Goal: Information Seeking & Learning: Learn about a topic

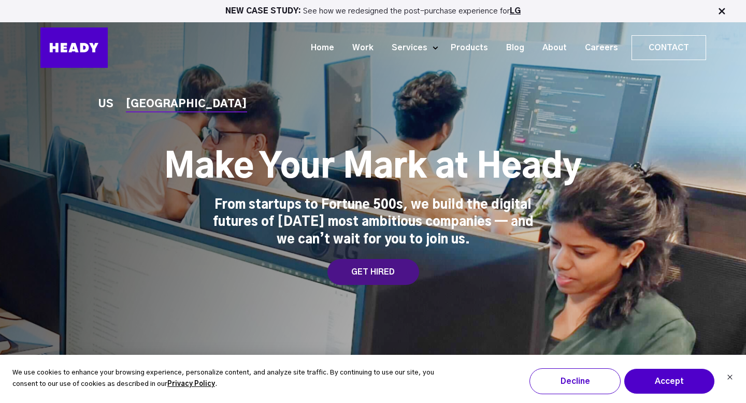
click at [370, 270] on div "GET HIRED" at bounding box center [373, 272] width 92 height 26
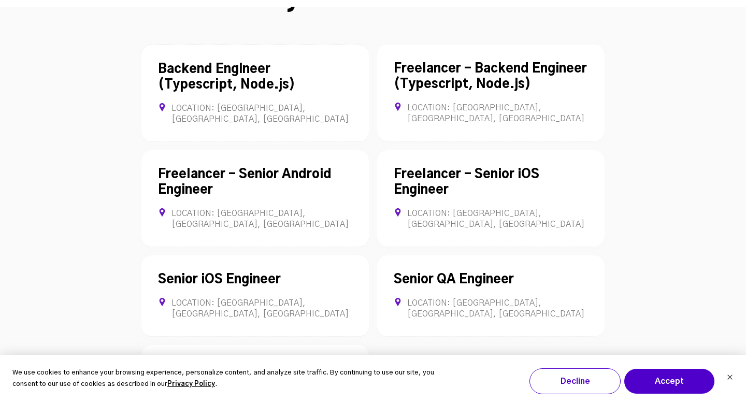
scroll to position [2956, 0]
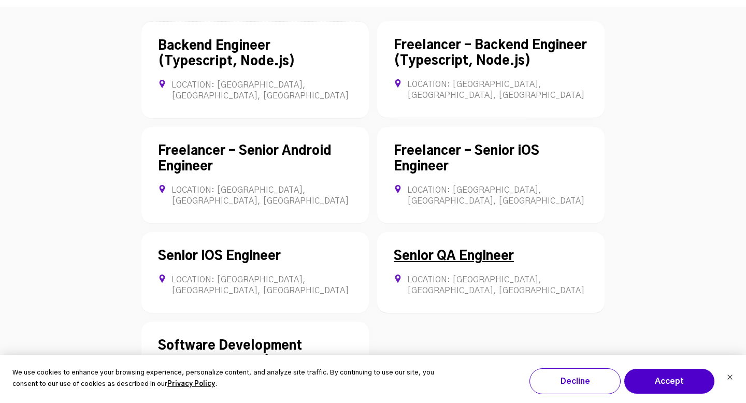
click at [457, 250] on link "Senior QA Engineer" at bounding box center [454, 256] width 120 height 12
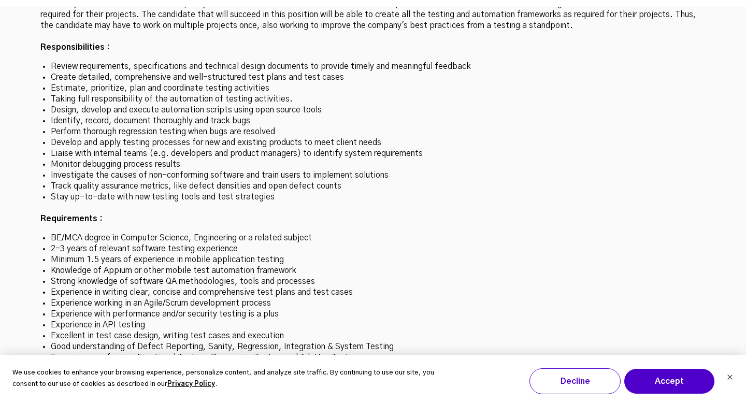
scroll to position [3144, 0]
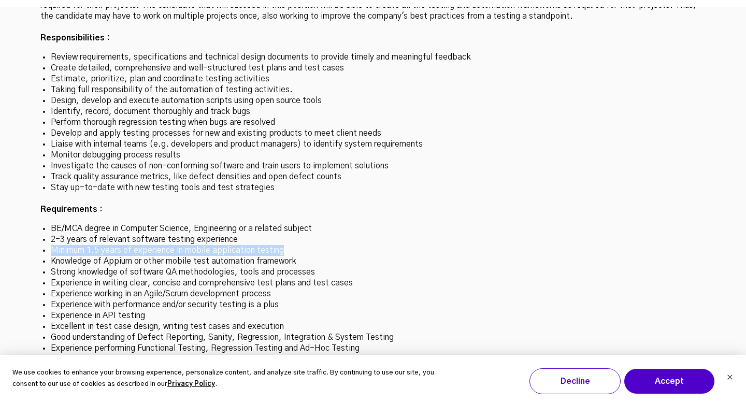
drag, startPoint x: 291, startPoint y: 200, endPoint x: 50, endPoint y: 198, distance: 240.3
click at [51, 245] on li "Minimum 1.5 years of experience in mobile application testing" at bounding box center [373, 250] width 645 height 11
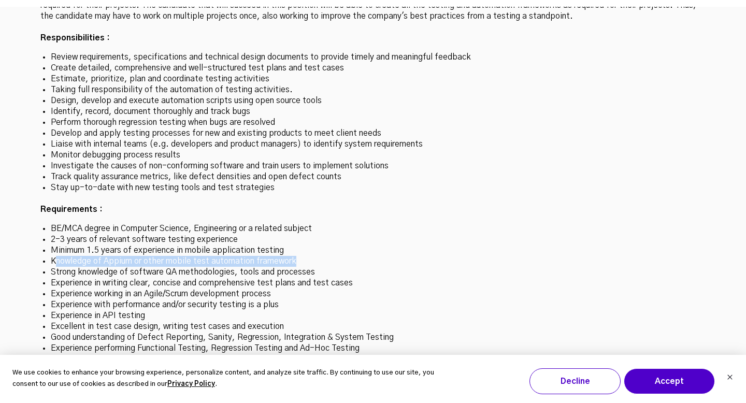
drag, startPoint x: 295, startPoint y: 210, endPoint x: 55, endPoint y: 211, distance: 240.3
click at [55, 256] on li "Knowledge of Appium or other mobile test automation framework" at bounding box center [373, 261] width 645 height 11
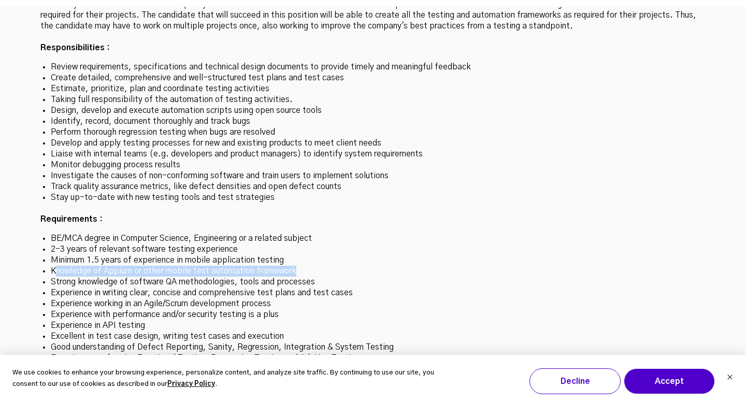
scroll to position [3156, 0]
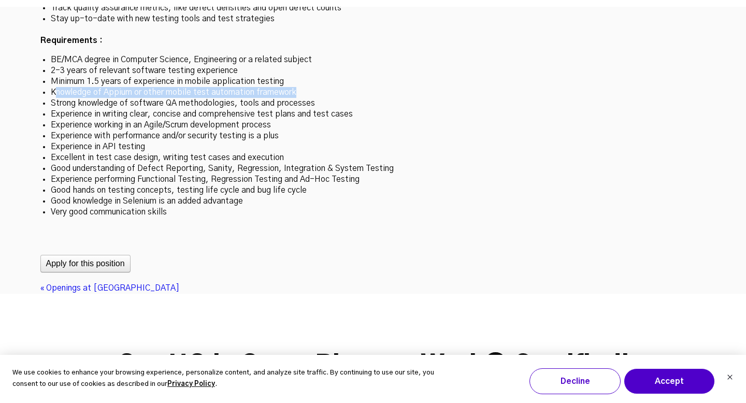
click at [416, 283] on div "« Openings at [GEOGRAPHIC_DATA]" at bounding box center [373, 288] width 666 height 11
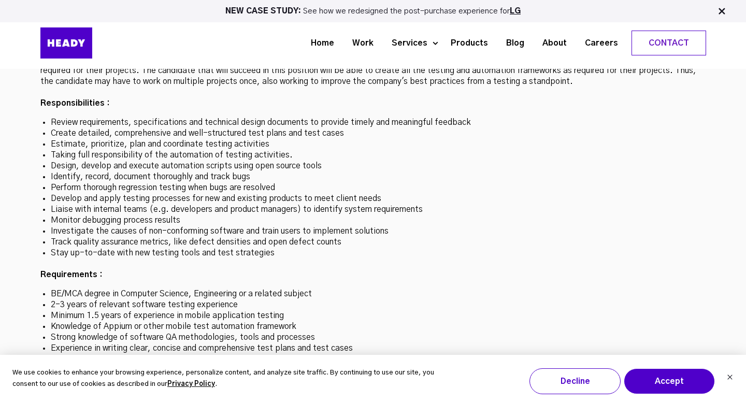
scroll to position [2860, 0]
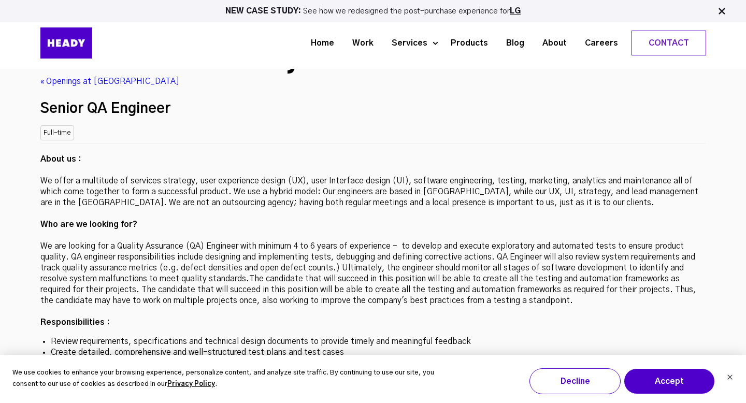
click at [416, 237] on p "About us : We offer a multitude of services strategy, user experience design (U…" at bounding box center [373, 241] width 666 height 174
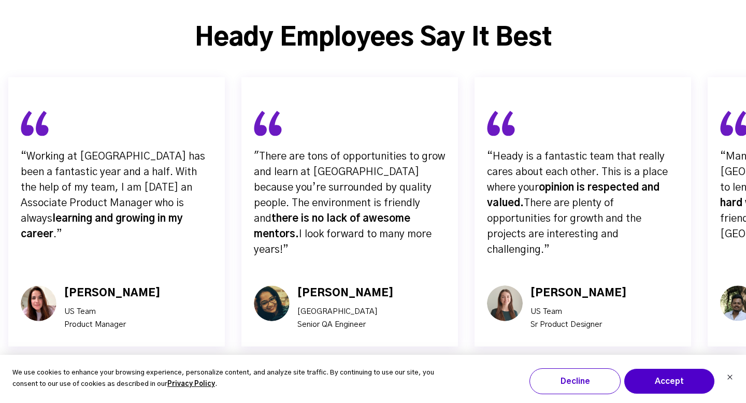
scroll to position [3916, 0]
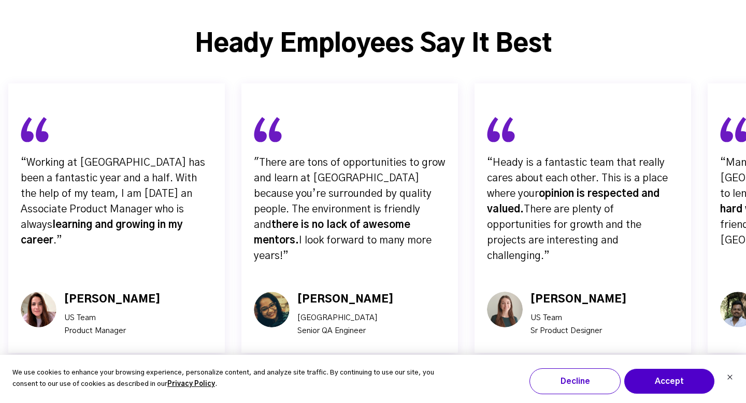
click at [397, 386] on img "button" at bounding box center [391, 399] width 26 height 26
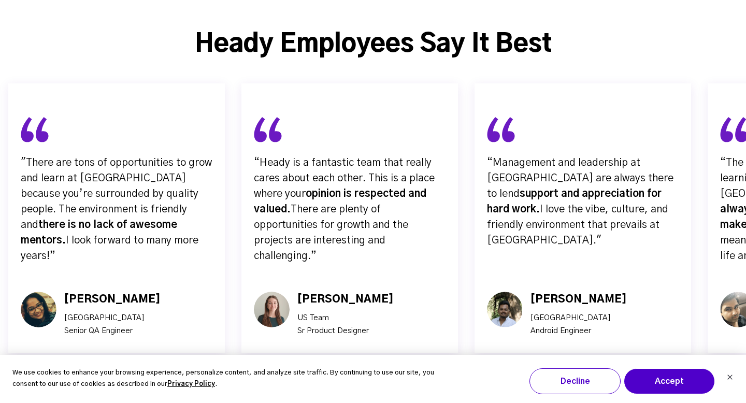
click at [397, 386] on img "button" at bounding box center [391, 399] width 26 height 26
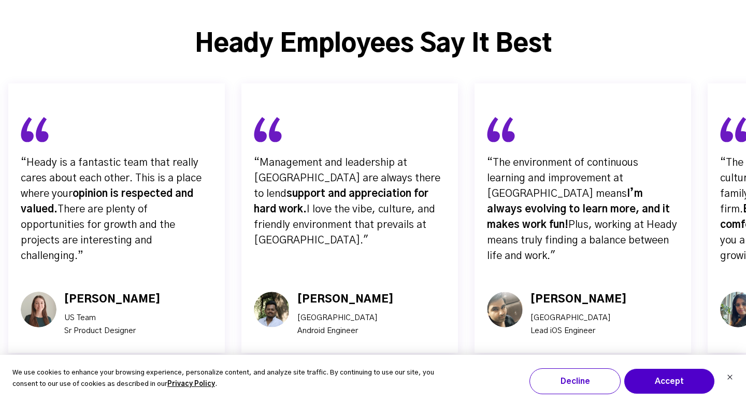
click at [397, 386] on img "button" at bounding box center [391, 399] width 26 height 26
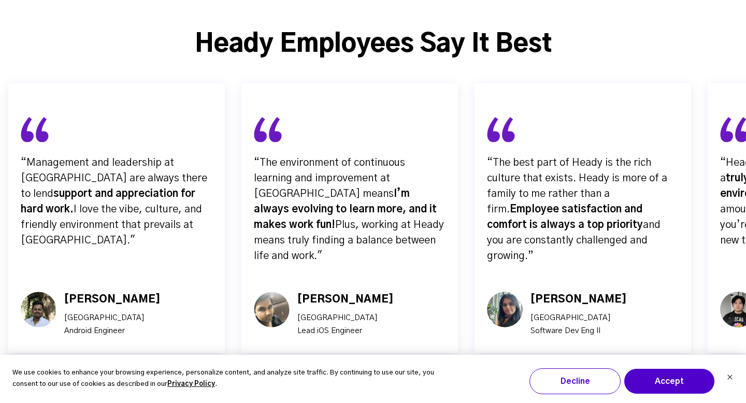
click at [397, 386] on img "button" at bounding box center [391, 399] width 26 height 26
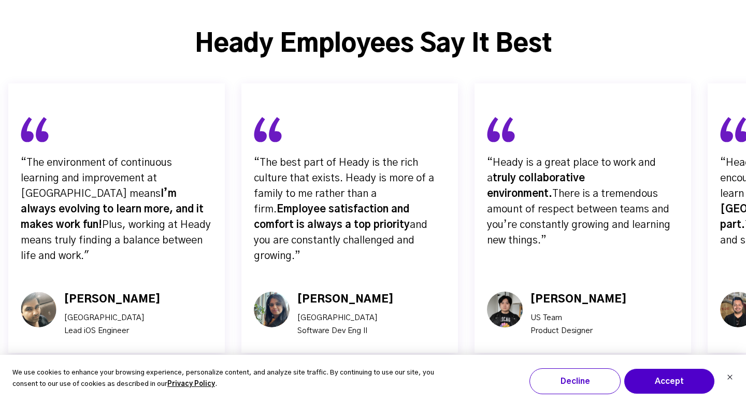
click at [397, 386] on img "button" at bounding box center [391, 399] width 26 height 26
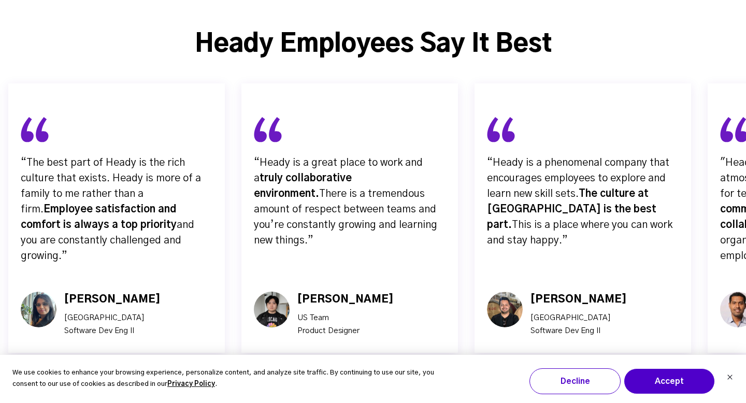
click at [397, 386] on img "button" at bounding box center [391, 399] width 26 height 26
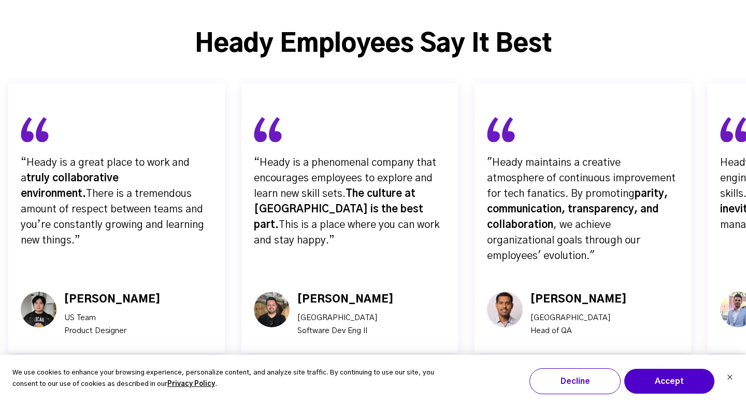
click at [397, 386] on img "button" at bounding box center [391, 399] width 26 height 26
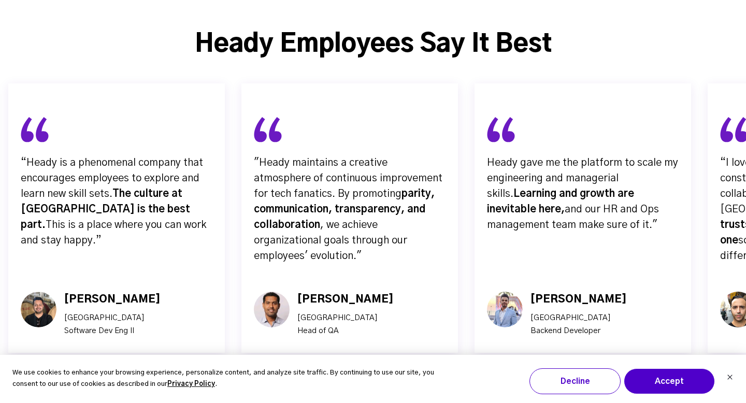
click at [397, 386] on img "button" at bounding box center [391, 399] width 26 height 26
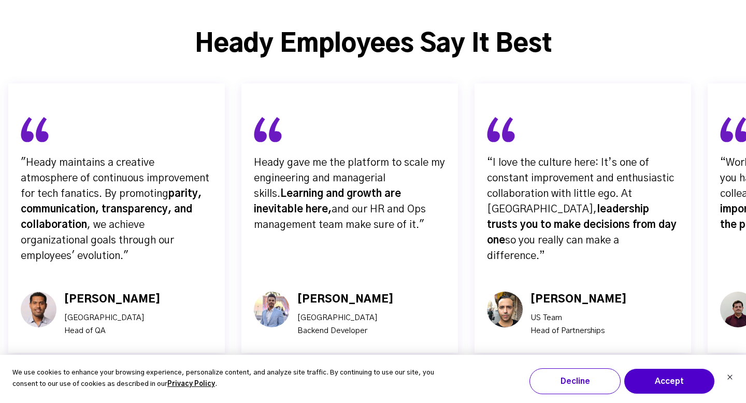
click at [397, 386] on img "button" at bounding box center [391, 399] width 26 height 26
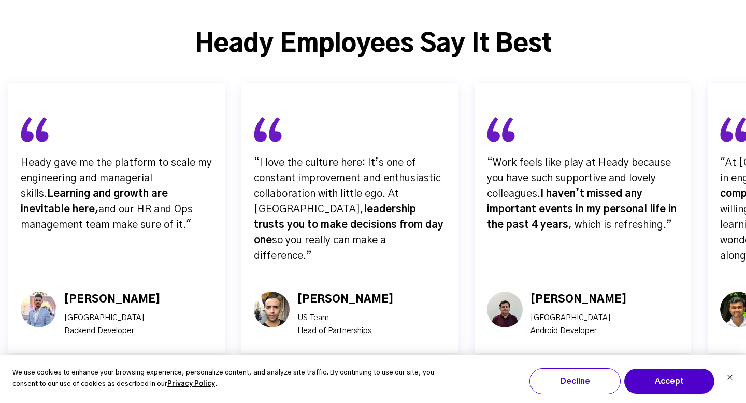
click at [397, 386] on img "button" at bounding box center [391, 399] width 26 height 26
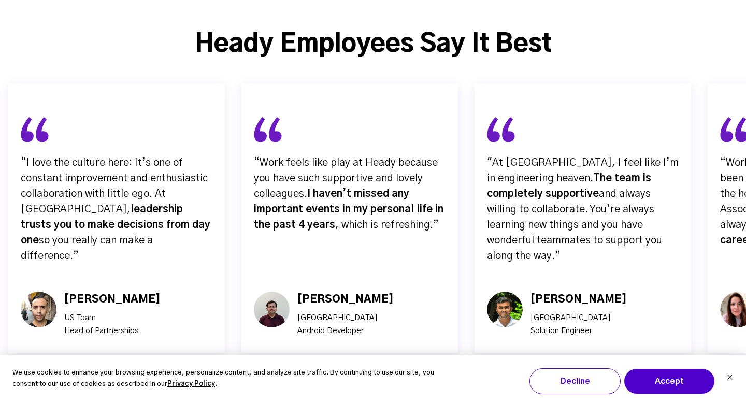
click at [397, 386] on img "button" at bounding box center [391, 399] width 26 height 26
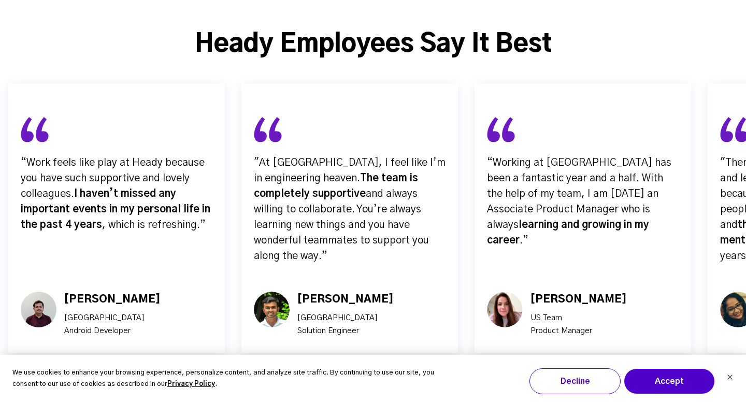
click at [397, 386] on img "button" at bounding box center [391, 399] width 26 height 26
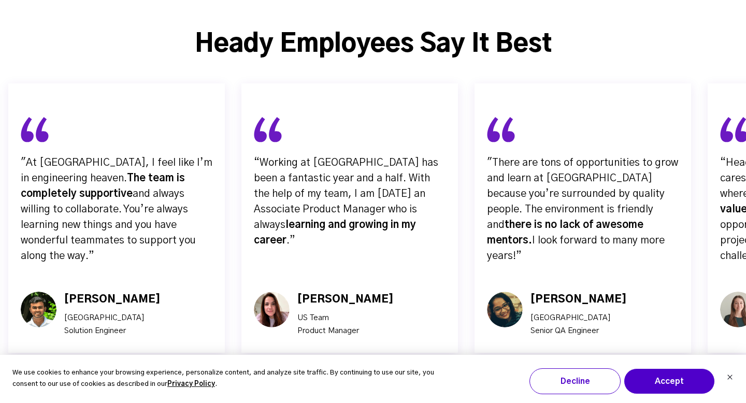
click at [397, 386] on img "button" at bounding box center [391, 399] width 26 height 26
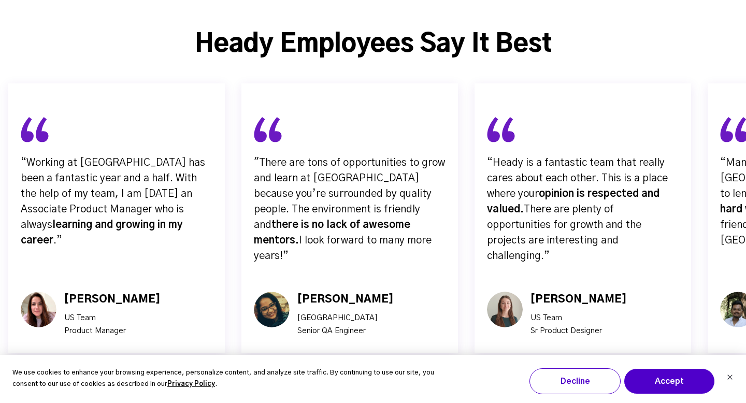
click at [397, 386] on img "button" at bounding box center [391, 399] width 26 height 26
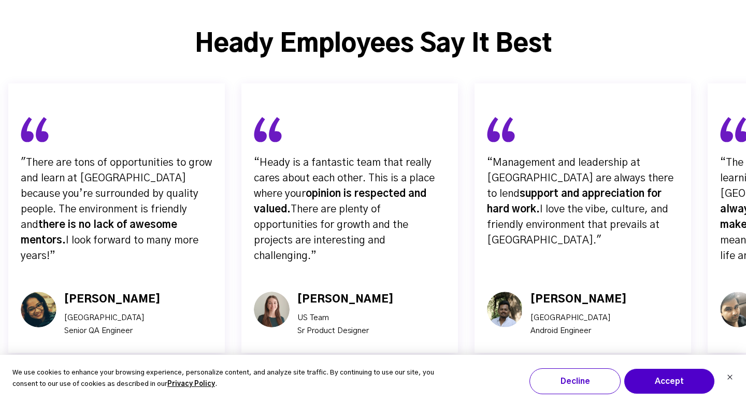
click at [397, 386] on img "button" at bounding box center [391, 399] width 26 height 26
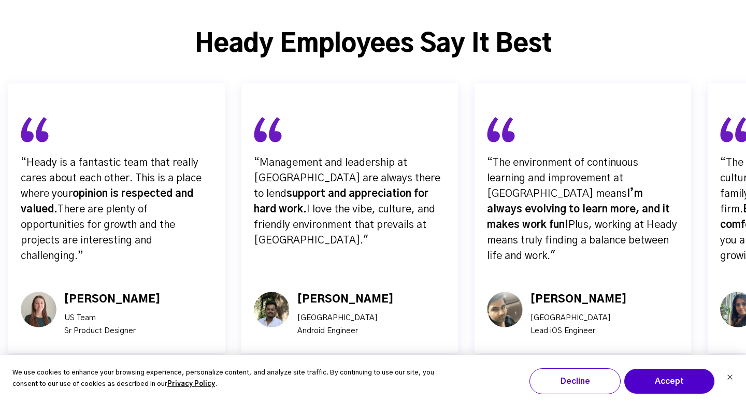
click at [397, 386] on img "button" at bounding box center [391, 399] width 26 height 26
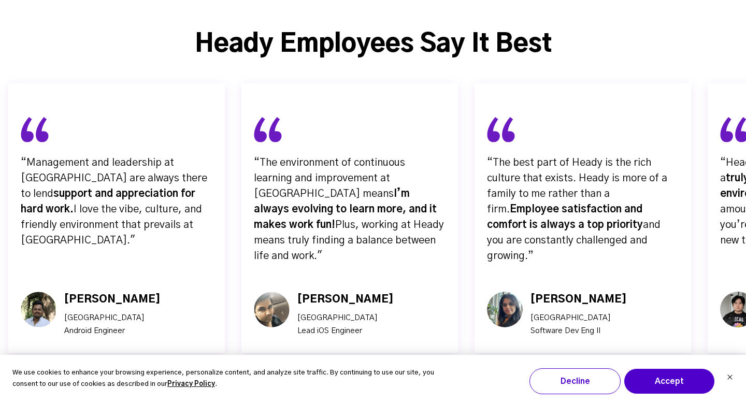
click at [397, 386] on img "button" at bounding box center [391, 399] width 26 height 26
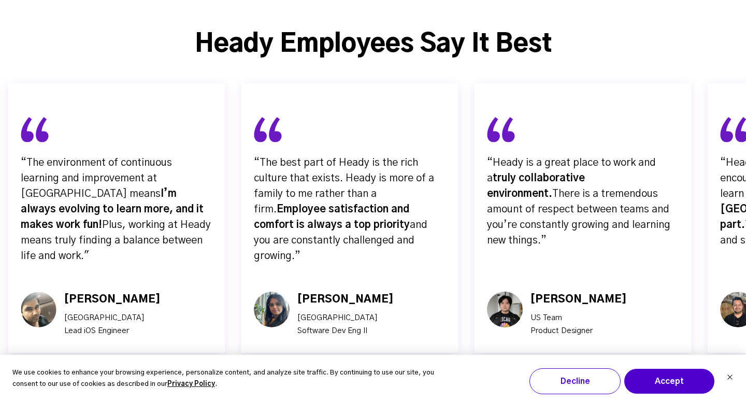
click at [397, 386] on img "button" at bounding box center [391, 399] width 26 height 26
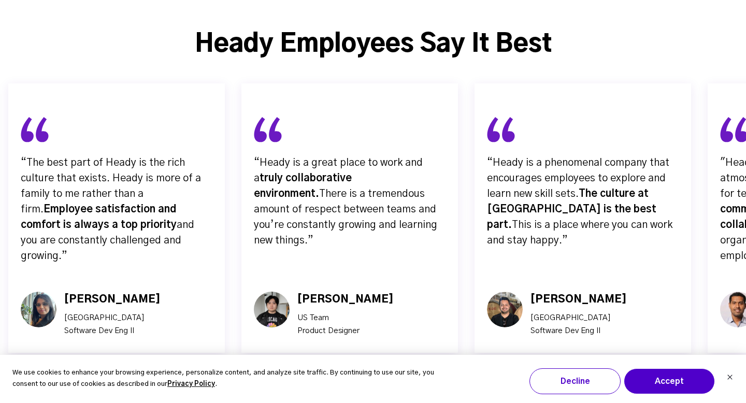
click at [397, 386] on img "button" at bounding box center [391, 399] width 26 height 26
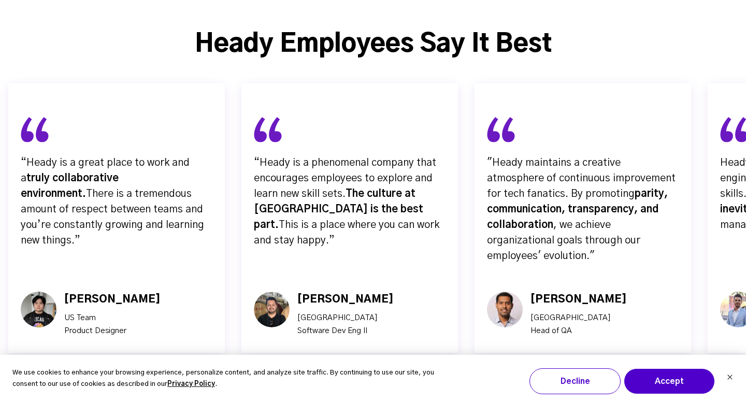
click at [397, 386] on img "button" at bounding box center [391, 399] width 26 height 26
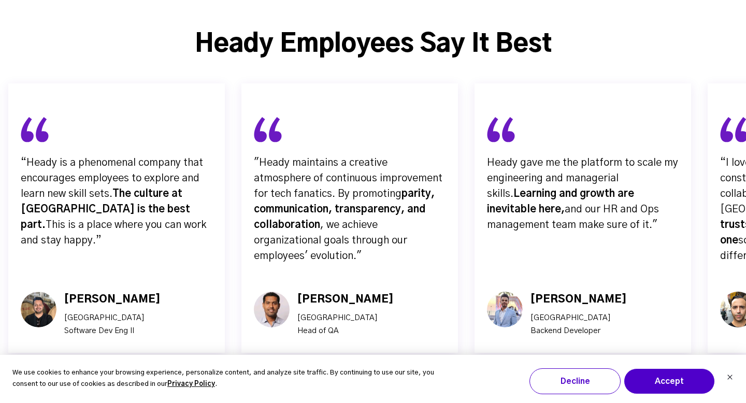
click at [397, 386] on img "button" at bounding box center [391, 399] width 26 height 26
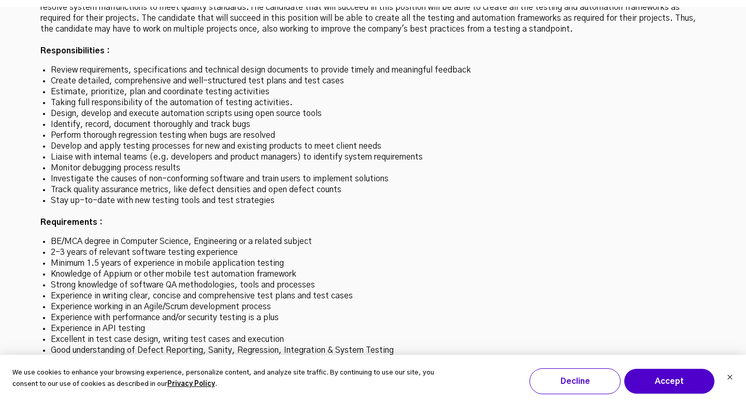
scroll to position [3133, 0]
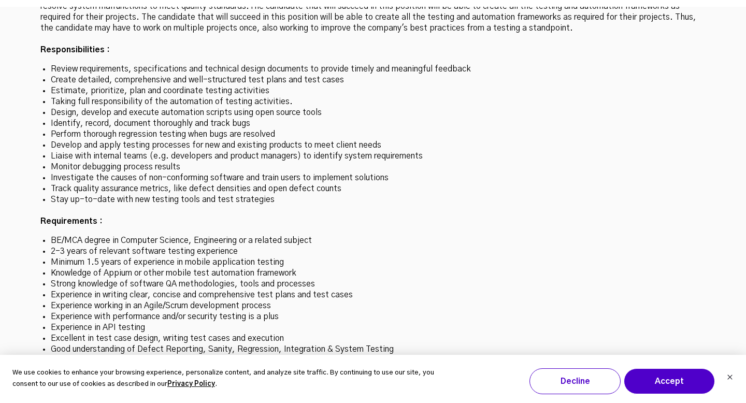
click at [53, 257] on li "Minimum 1.5 years of experience in mobile application testing" at bounding box center [373, 262] width 645 height 11
click at [310, 257] on li "Minimum 1.5 years of experience in mobile application testing" at bounding box center [373, 262] width 645 height 11
